Goal: Information Seeking & Learning: Find specific fact

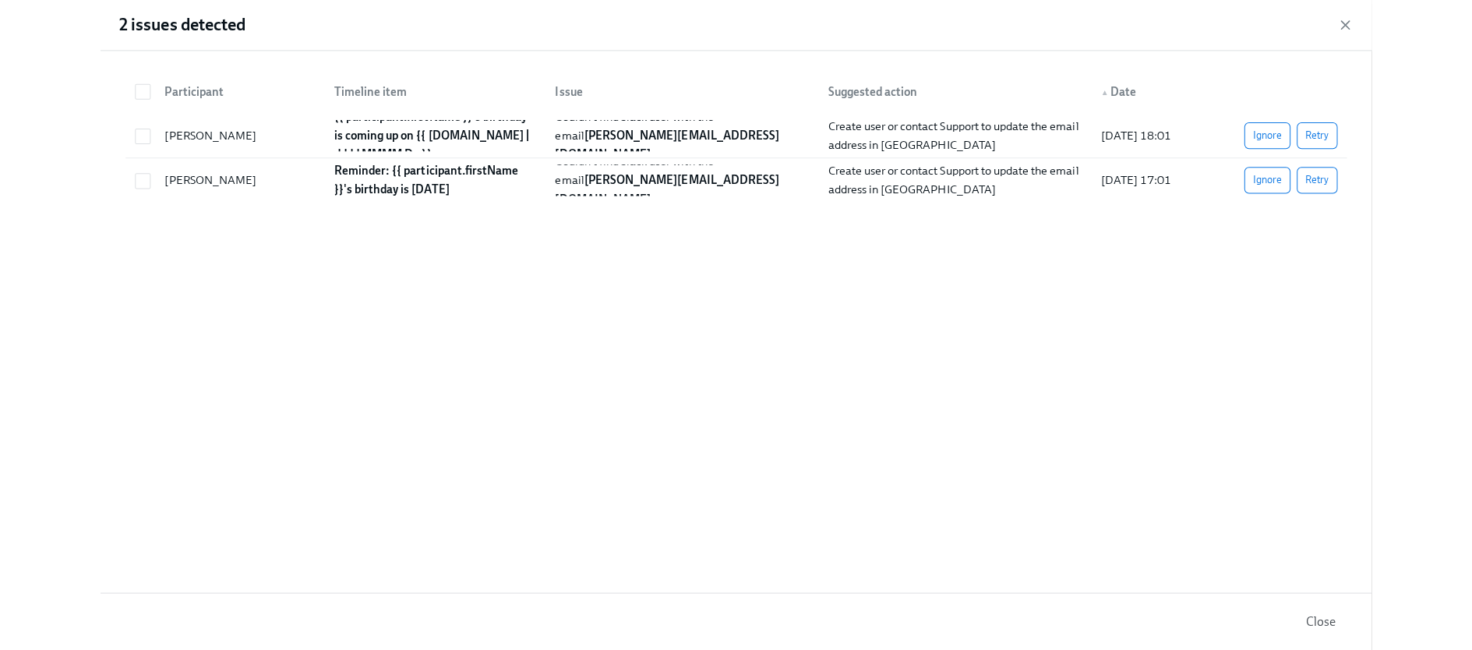
scroll to position [0, 2702]
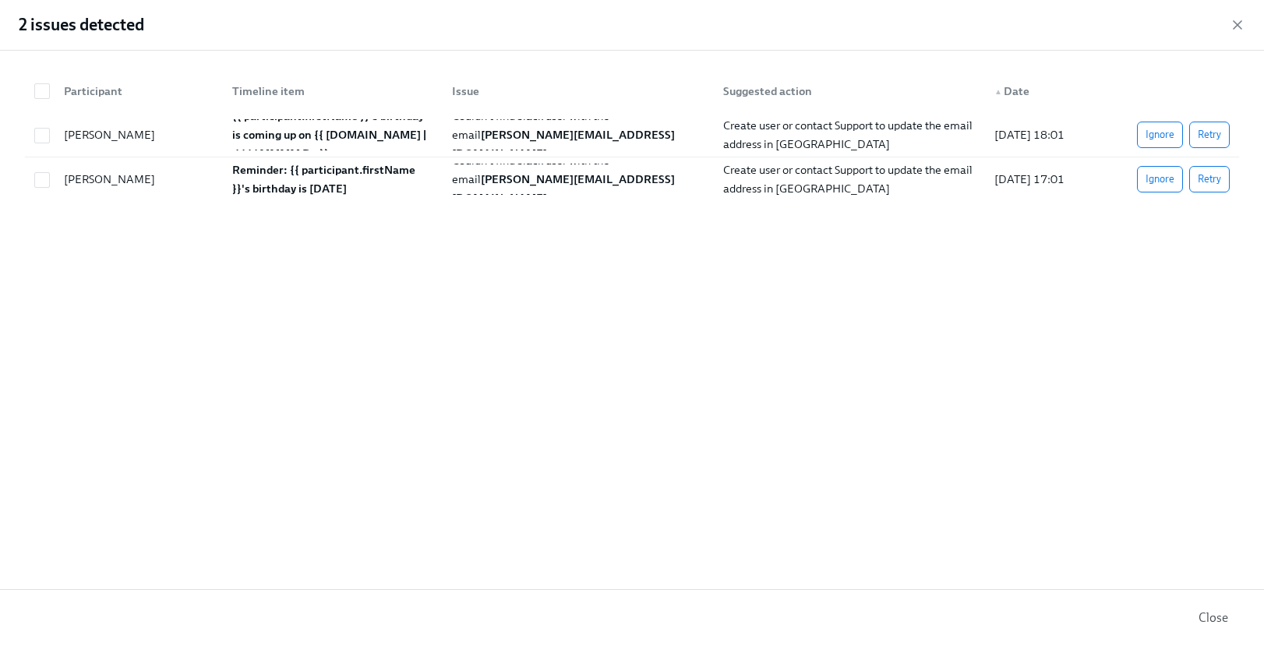
drag, startPoint x: 1234, startPoint y: 25, endPoint x: 1230, endPoint y: 5, distance: 19.9
click at [1234, 25] on icon "button" at bounding box center [1238, 25] width 16 height 16
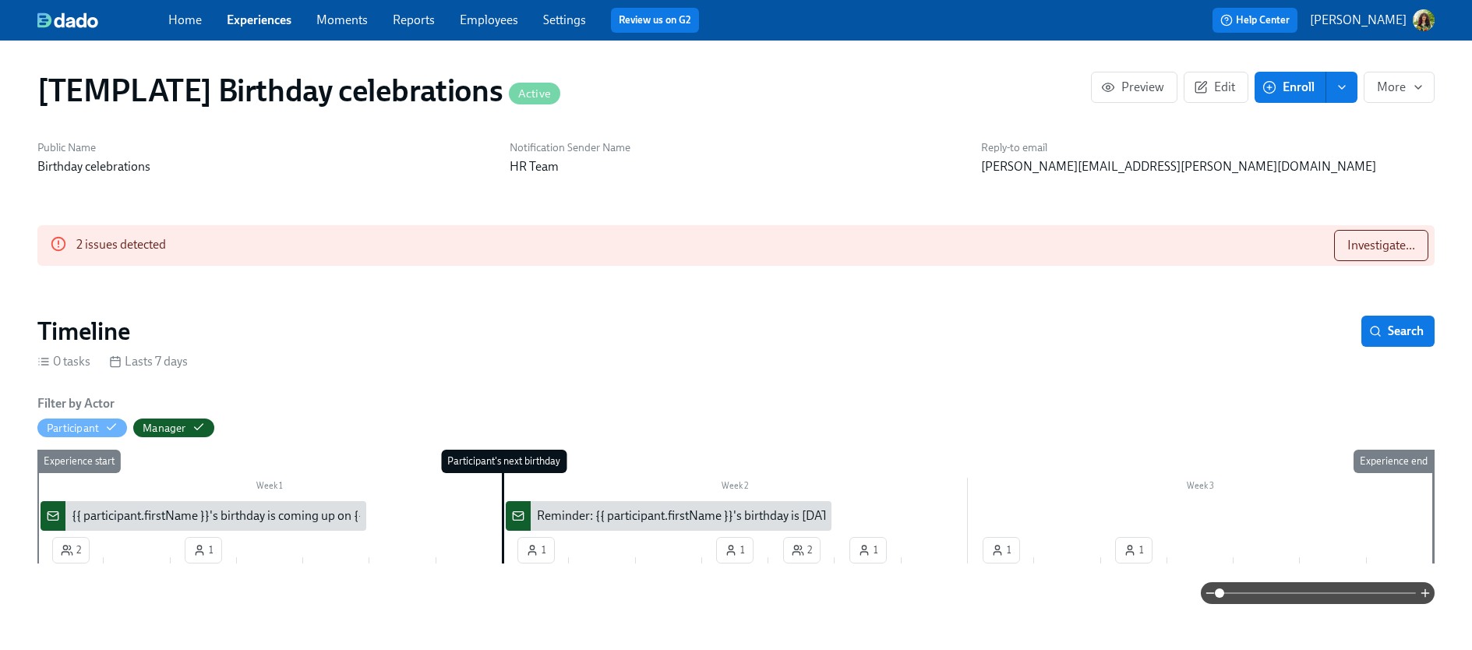
click at [272, 18] on link "Experiences" at bounding box center [259, 19] width 65 height 15
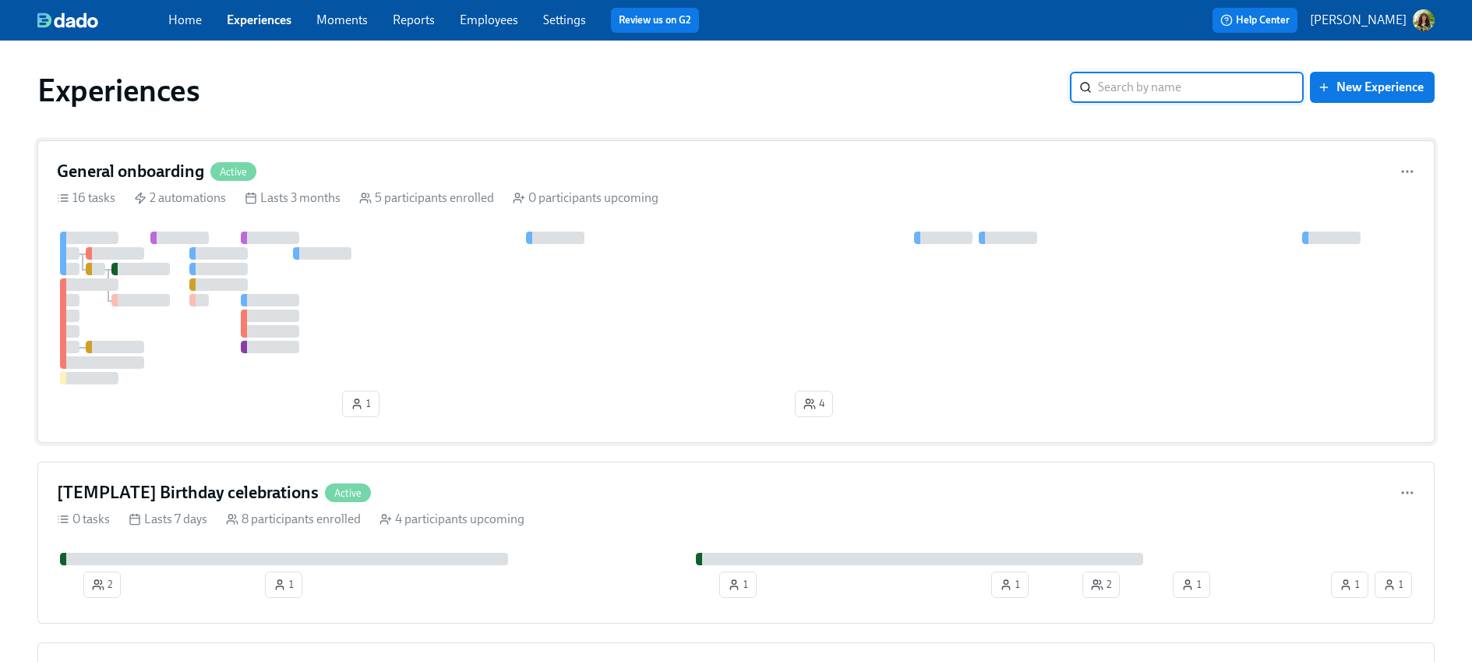
click at [752, 322] on div at bounding box center [736, 307] width 1358 height 153
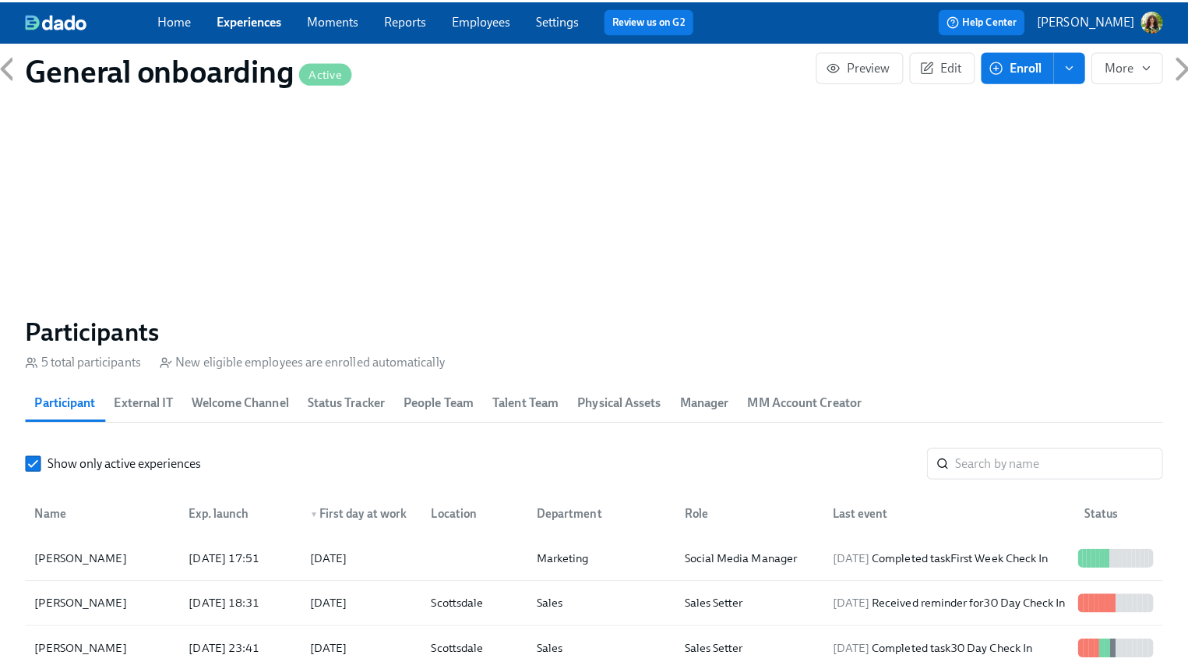
scroll to position [1414, 0]
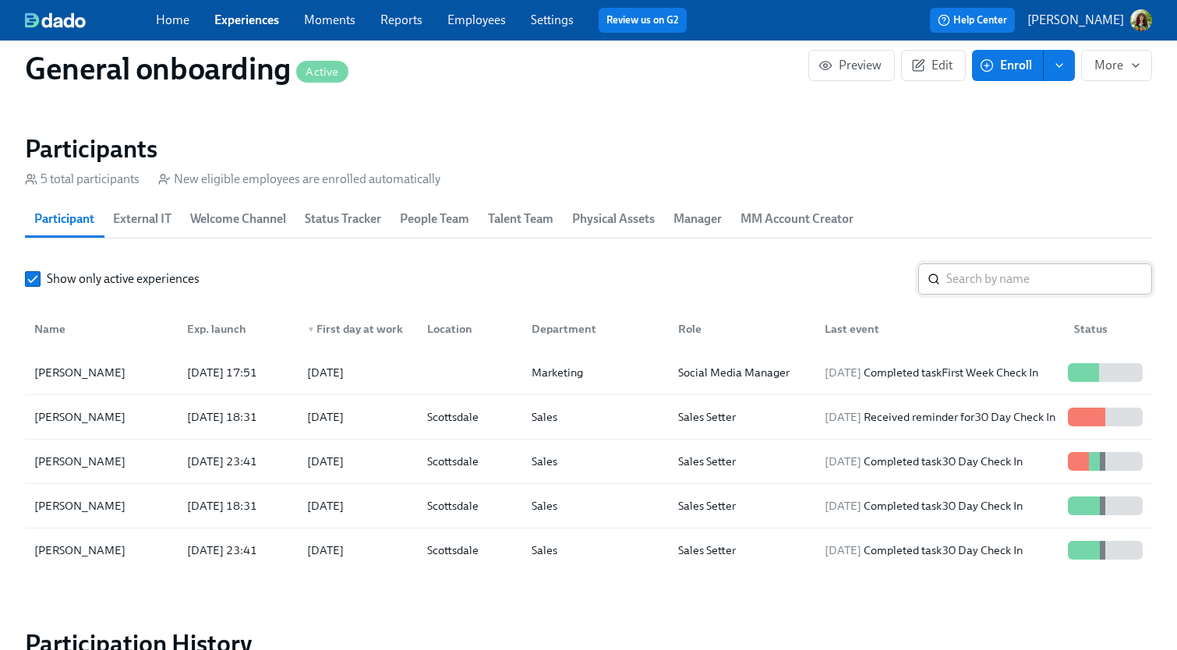
click at [1060, 274] on input "search" at bounding box center [1049, 278] width 206 height 31
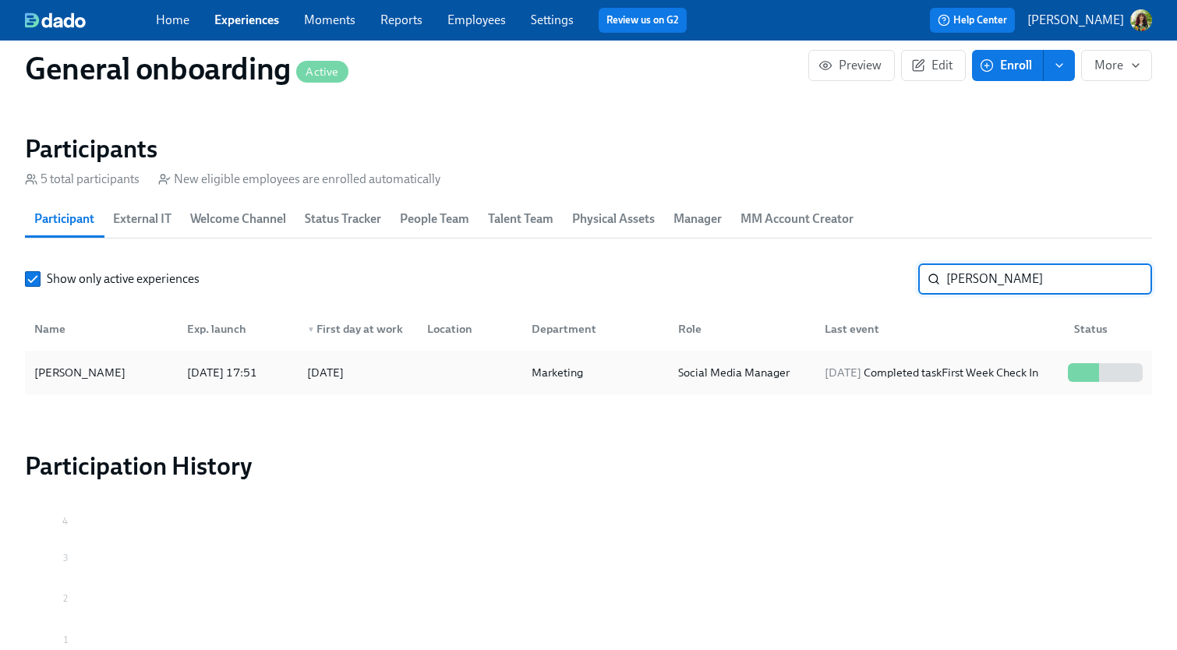
type input "sam"
click at [897, 365] on div "2025/08/19 Completed task First Week Check In" at bounding box center [931, 372] width 226 height 19
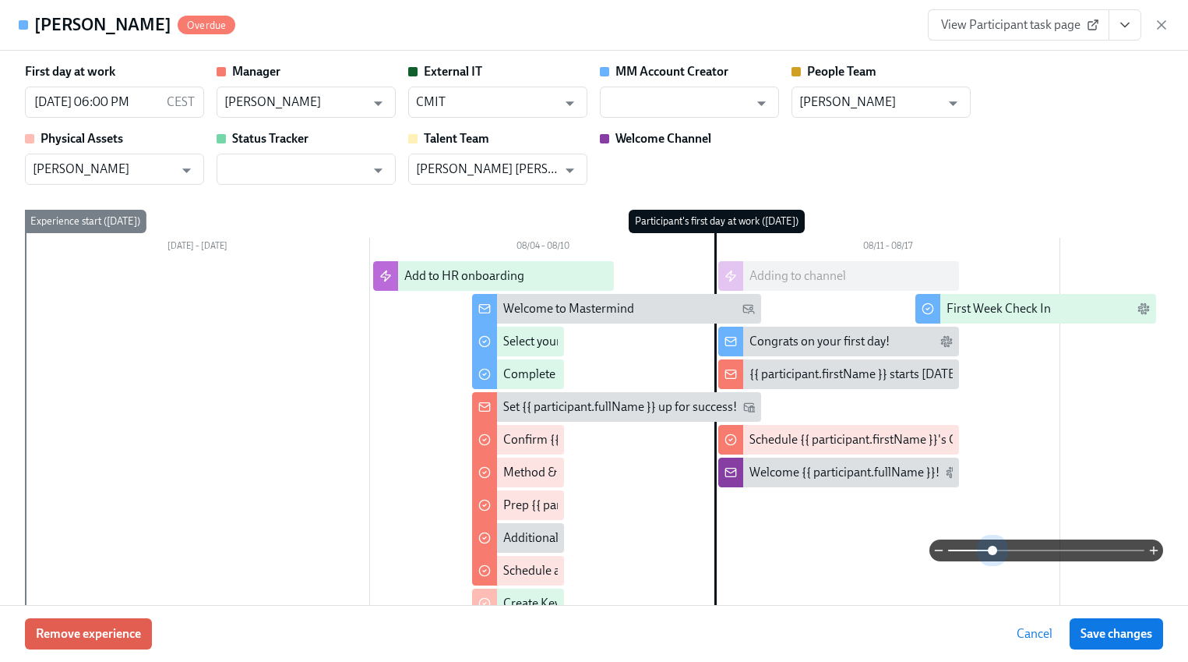
click at [983, 546] on span at bounding box center [1046, 550] width 196 height 22
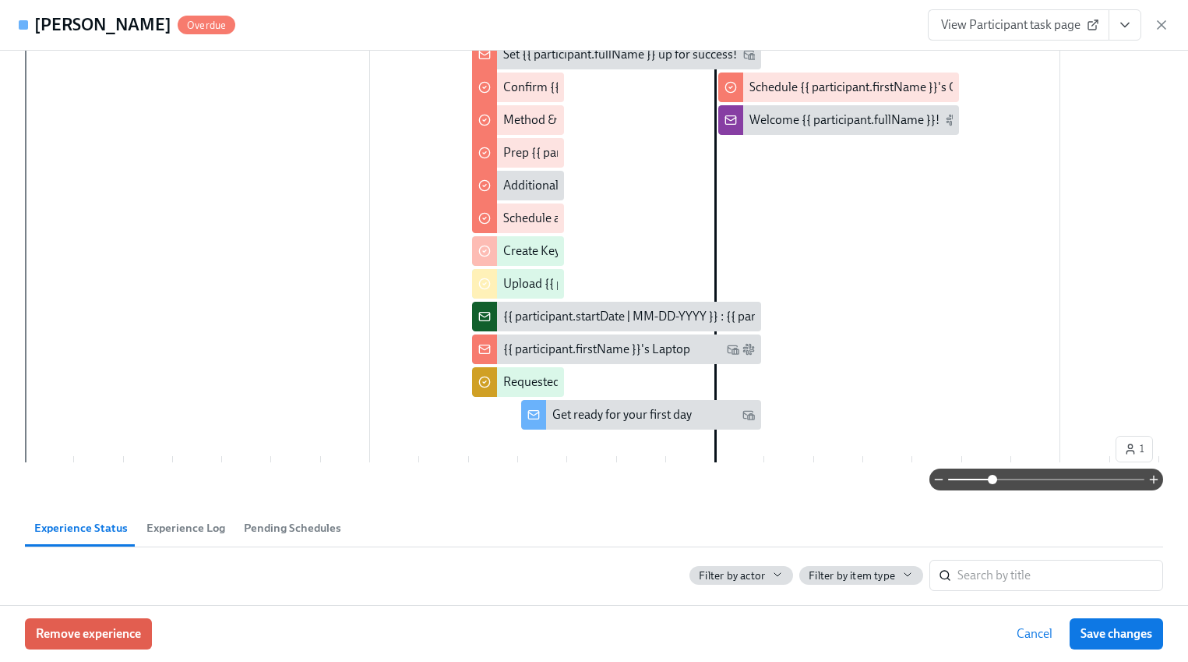
scroll to position [157, 0]
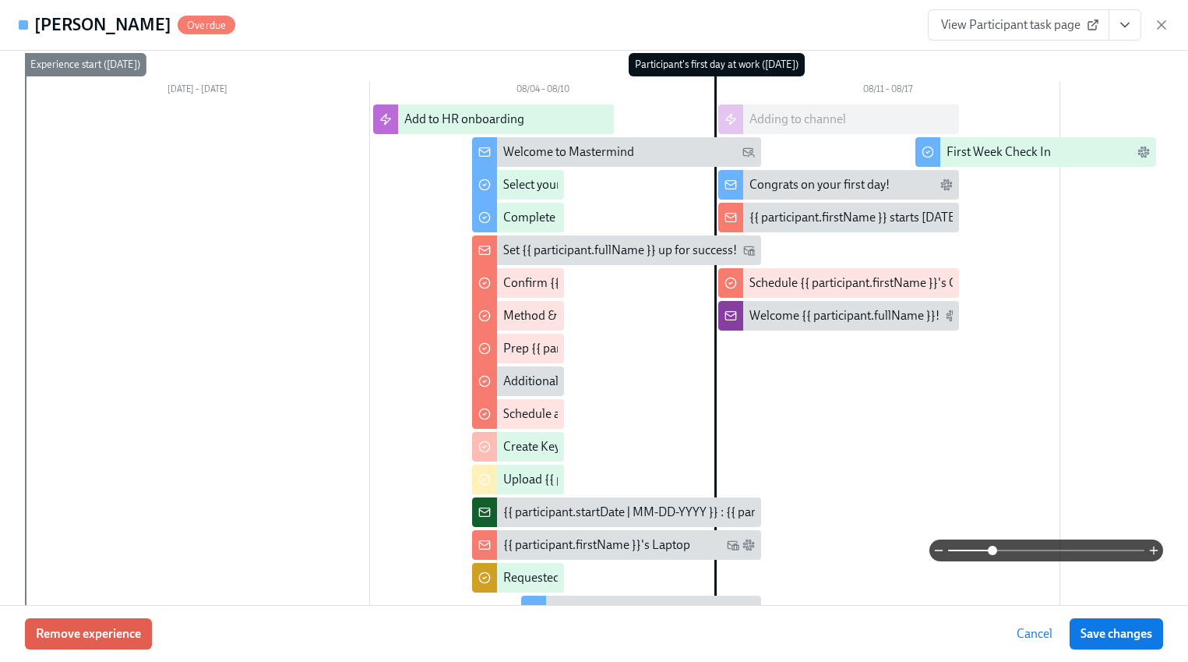
click at [594, 149] on div "Welcome to Mastermind" at bounding box center [568, 151] width 131 height 17
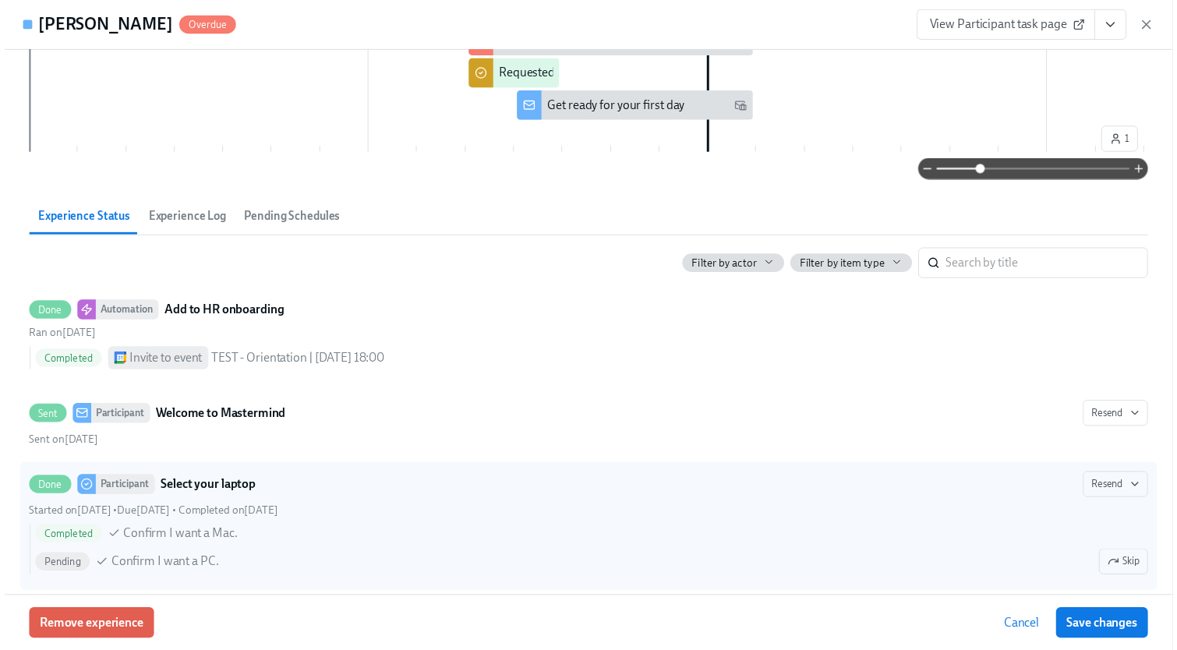
scroll to position [835, 0]
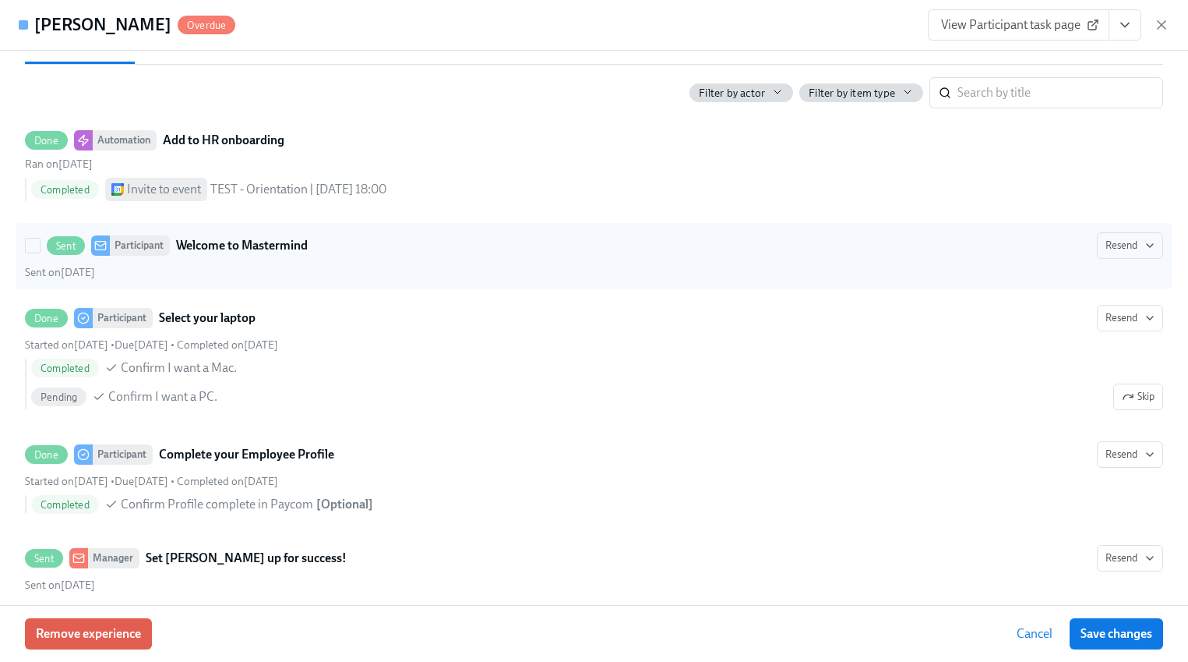
click at [224, 256] on div "Sent Participant Welcome to Mastermind" at bounding box center [177, 245] width 261 height 20
click at [40, 252] on input "Sent Participant Welcome to Mastermind Resend Sent on August 6th" at bounding box center [33, 245] width 14 height 14
checkbox input "true"
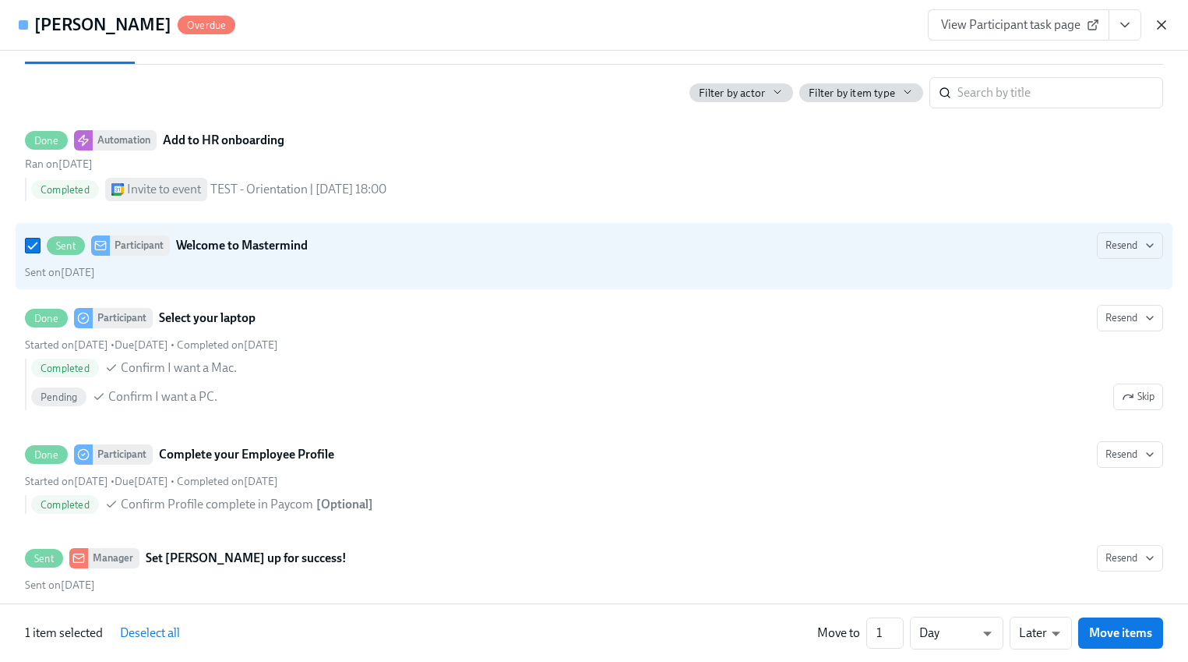
click at [1162, 22] on icon "button" at bounding box center [1162, 25] width 16 height 16
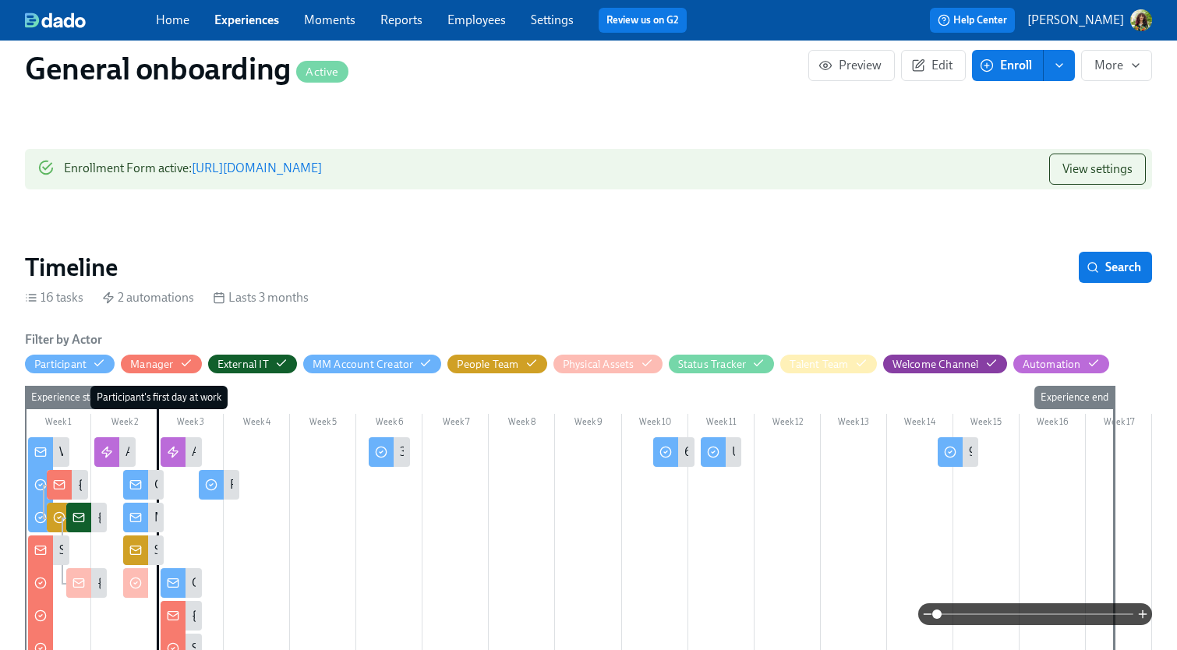
scroll to position [58, 0]
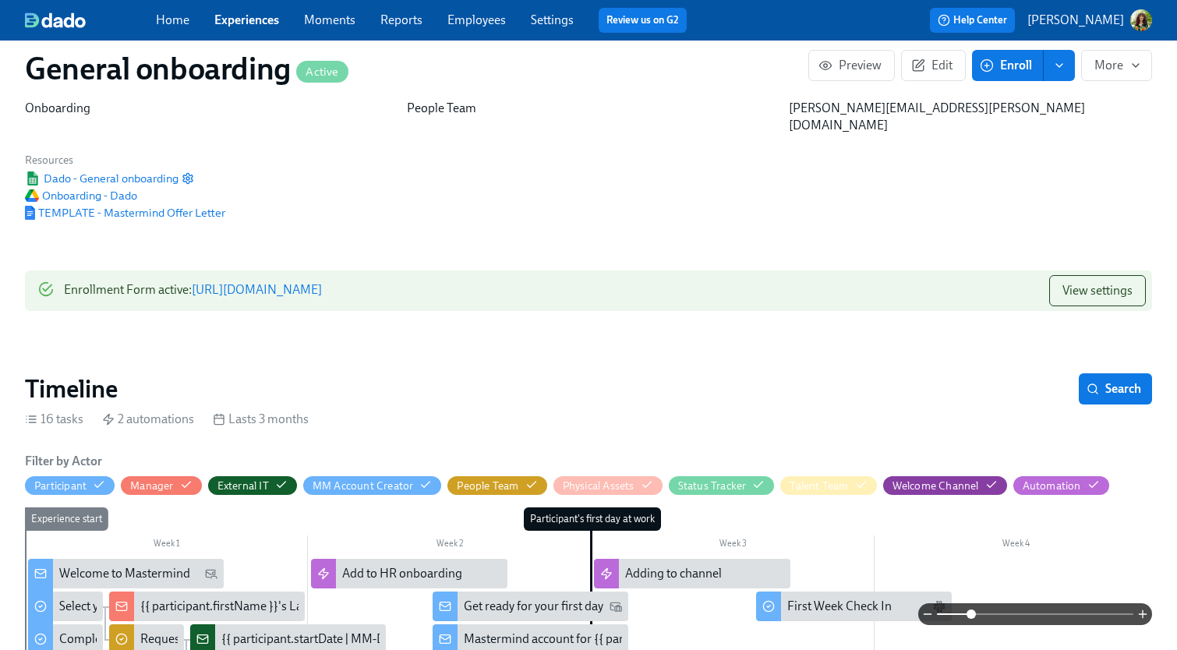
drag, startPoint x: 971, startPoint y: 612, endPoint x: 923, endPoint y: 597, distance: 49.8
click at [971, 612] on span at bounding box center [1035, 614] width 196 height 22
click at [110, 565] on div "Welcome to Mastermind" at bounding box center [124, 573] width 131 height 17
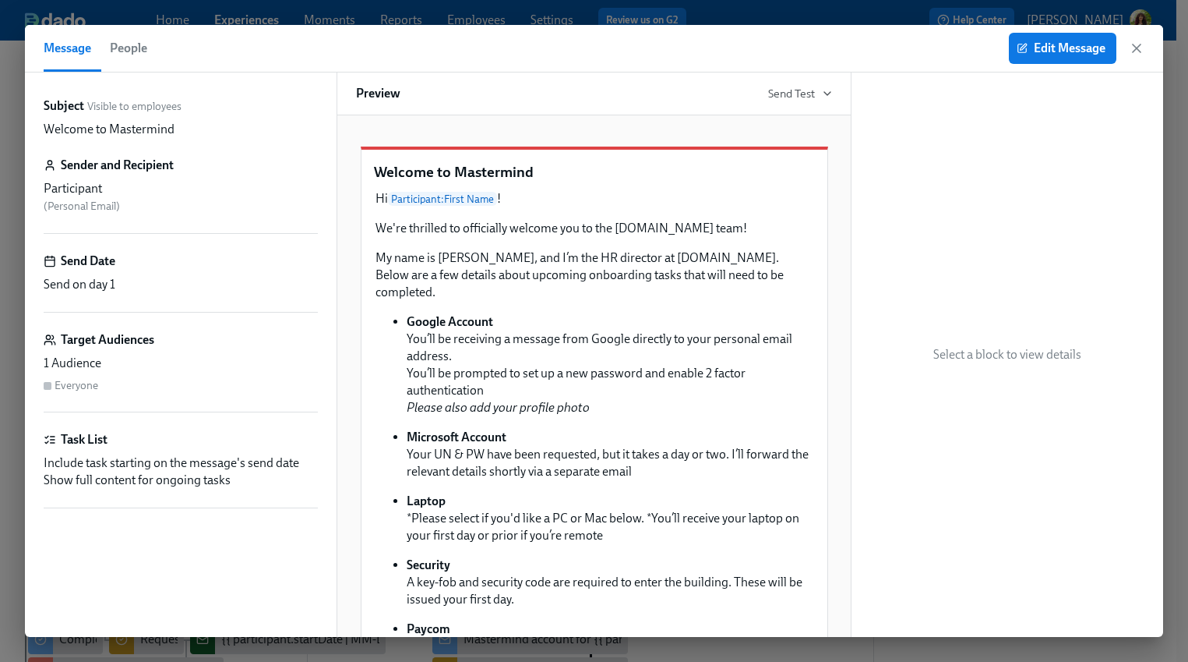
click at [1136, 51] on icon "button" at bounding box center [1137, 49] width 16 height 16
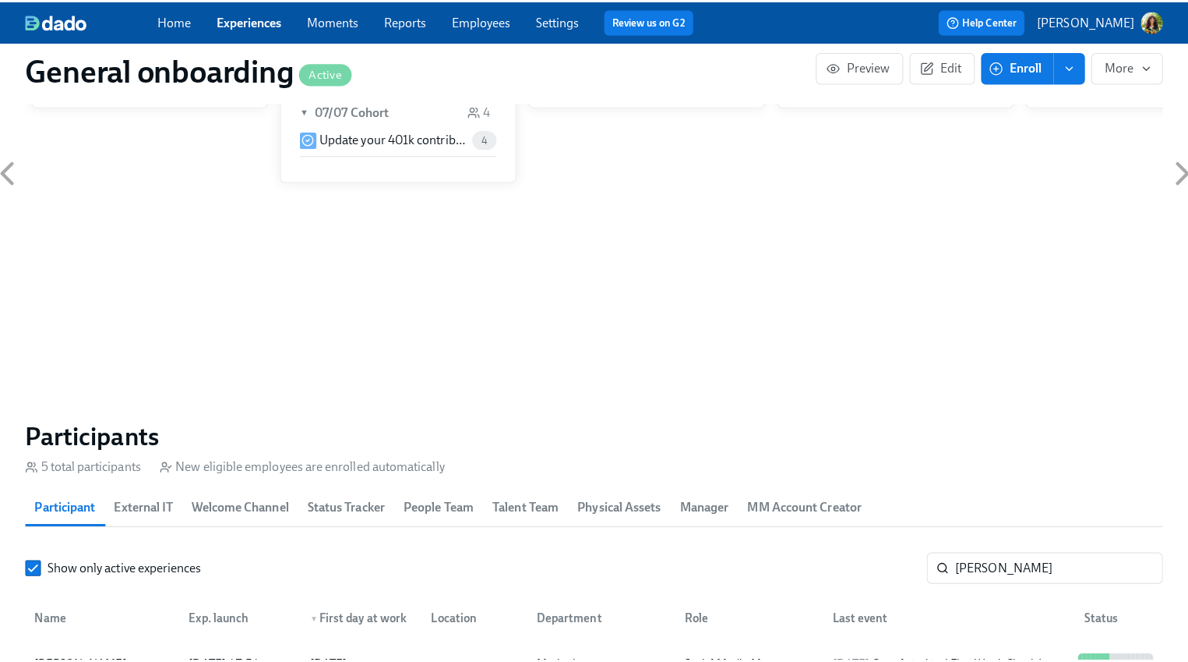
scroll to position [1463, 0]
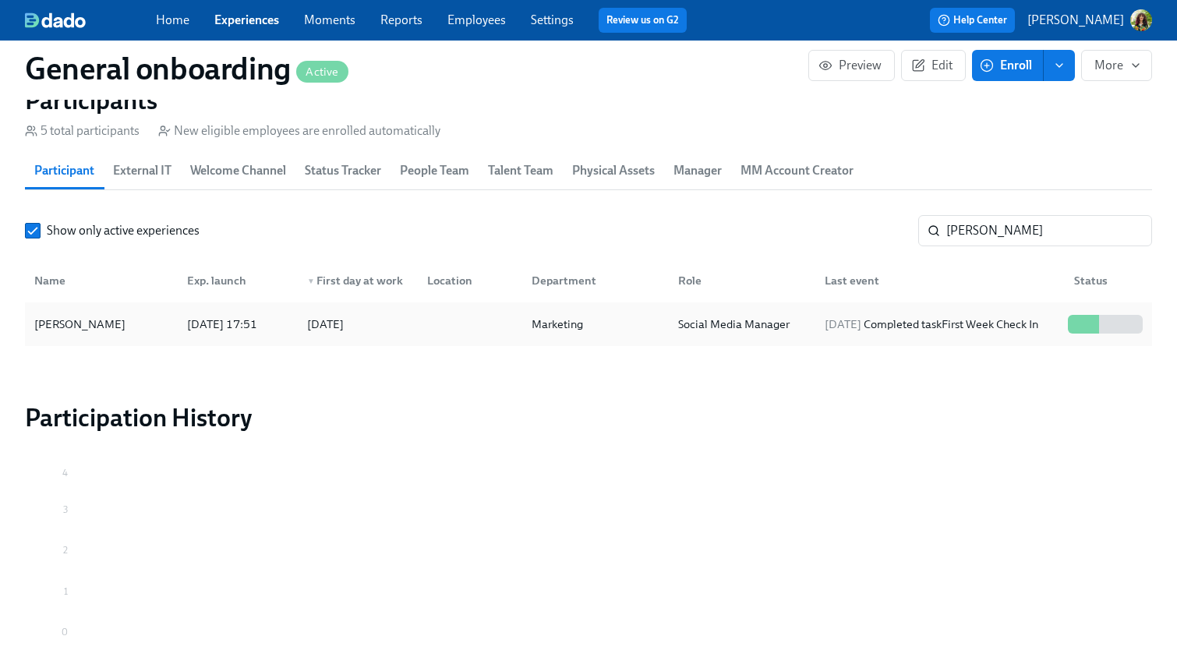
click at [628, 316] on div "Marketing" at bounding box center [592, 324] width 146 height 31
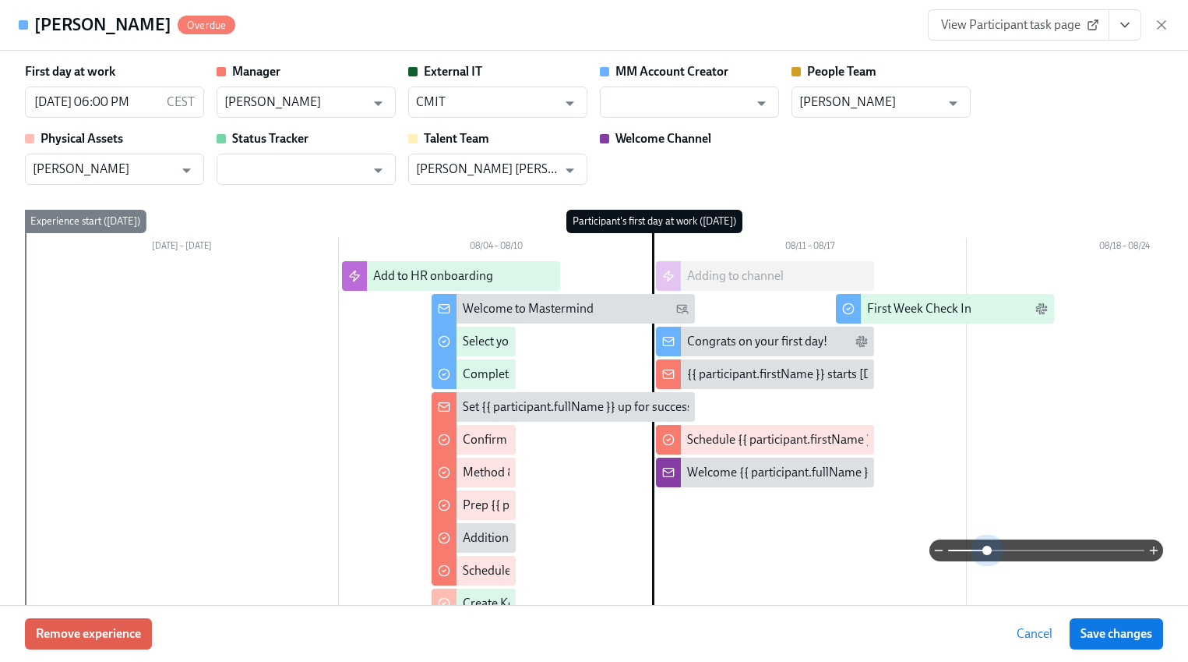
click at [976, 548] on span at bounding box center [1046, 550] width 196 height 22
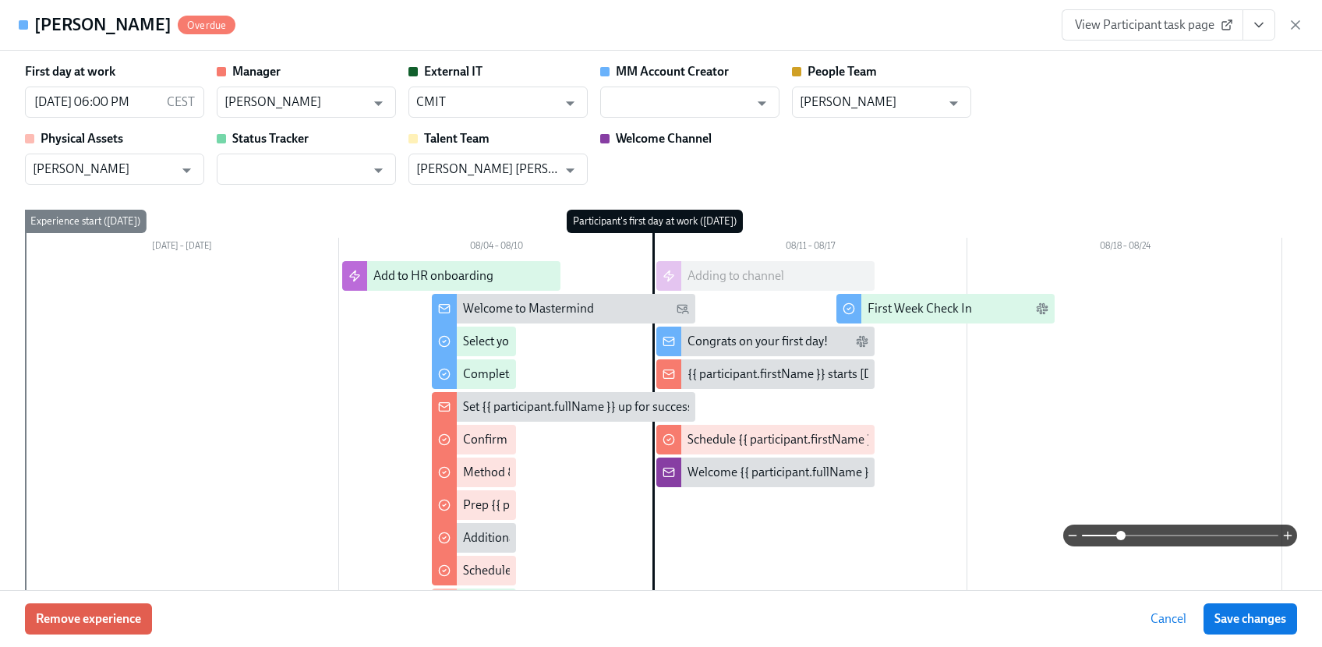
drag, startPoint x: 37, startPoint y: 25, endPoint x: 165, endPoint y: 25, distance: 128.6
click at [165, 25] on h4 "Samantha Chokor" at bounding box center [102, 24] width 137 height 23
copy h4 "Samantha Chokor"
click at [1263, 23] on icon "button" at bounding box center [1295, 25] width 8 height 8
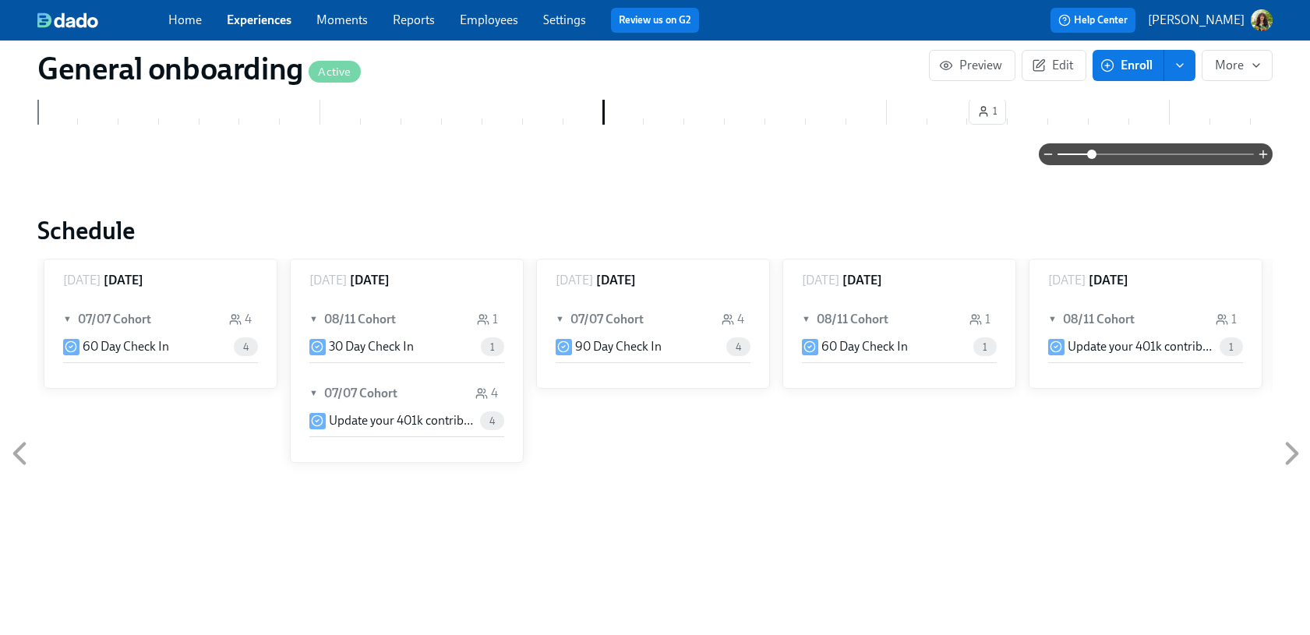
scroll to position [600, 0]
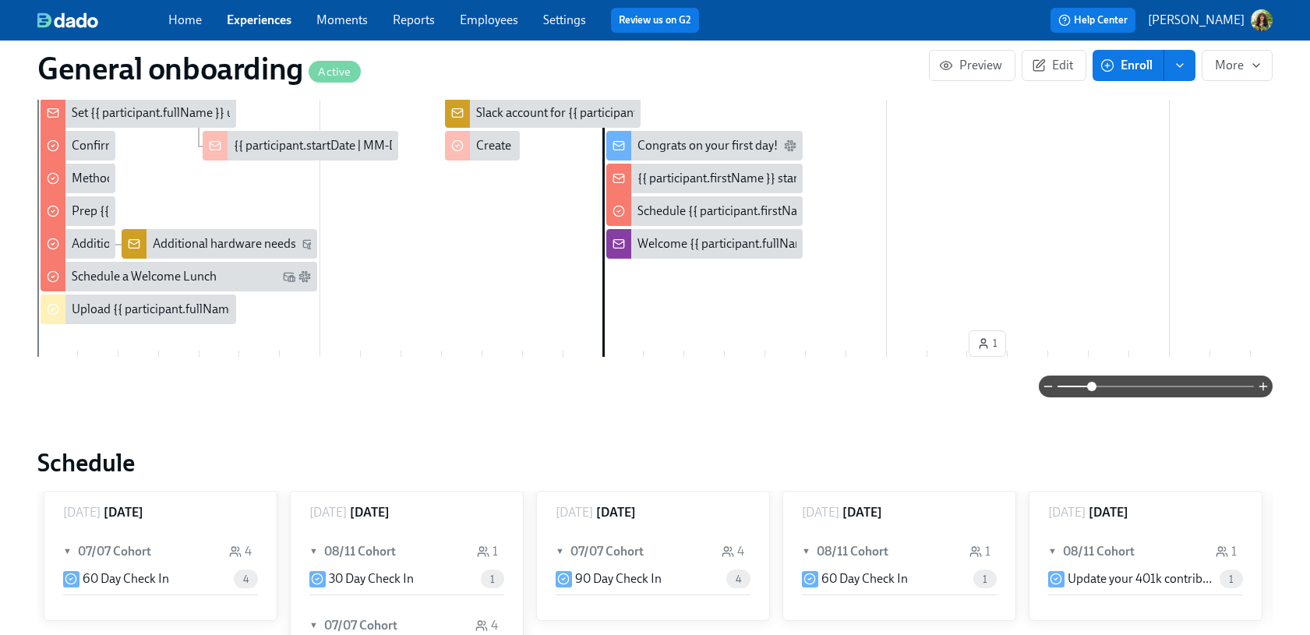
click at [488, 18] on link "Employees" at bounding box center [489, 19] width 58 height 15
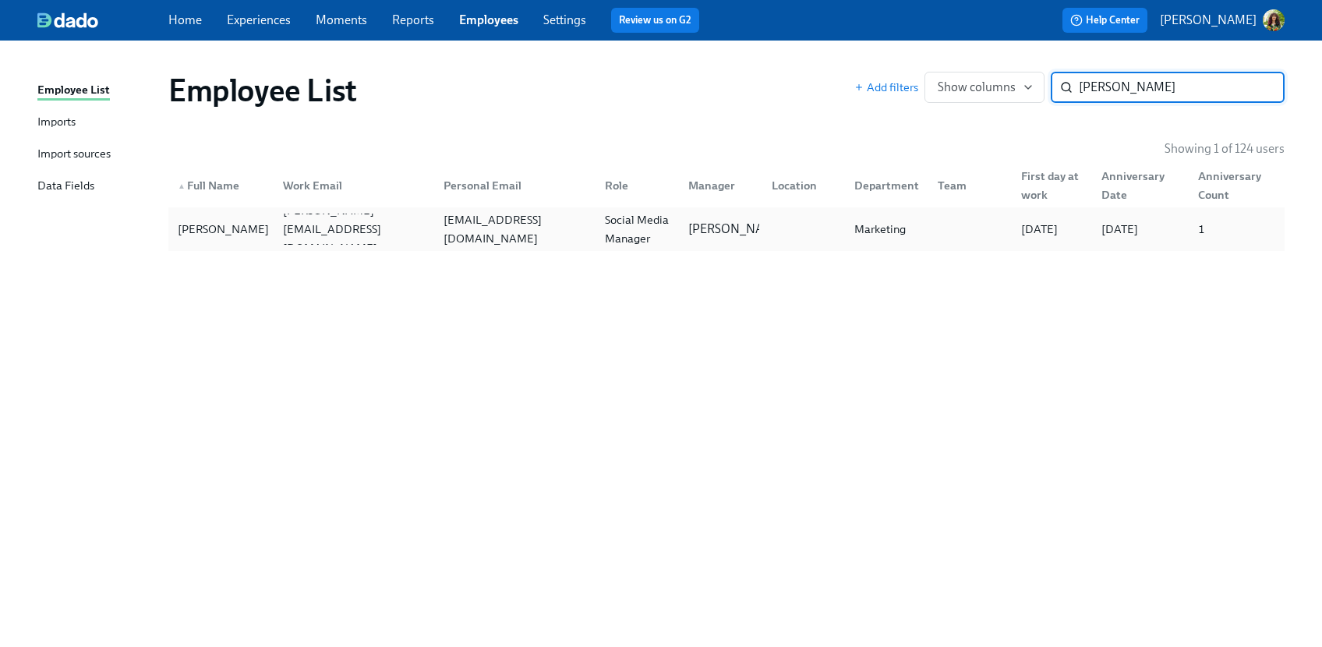
type input "Samantha Chokor"
click at [522, 240] on div "samanthachokor@gmail.com" at bounding box center [511, 229] width 161 height 31
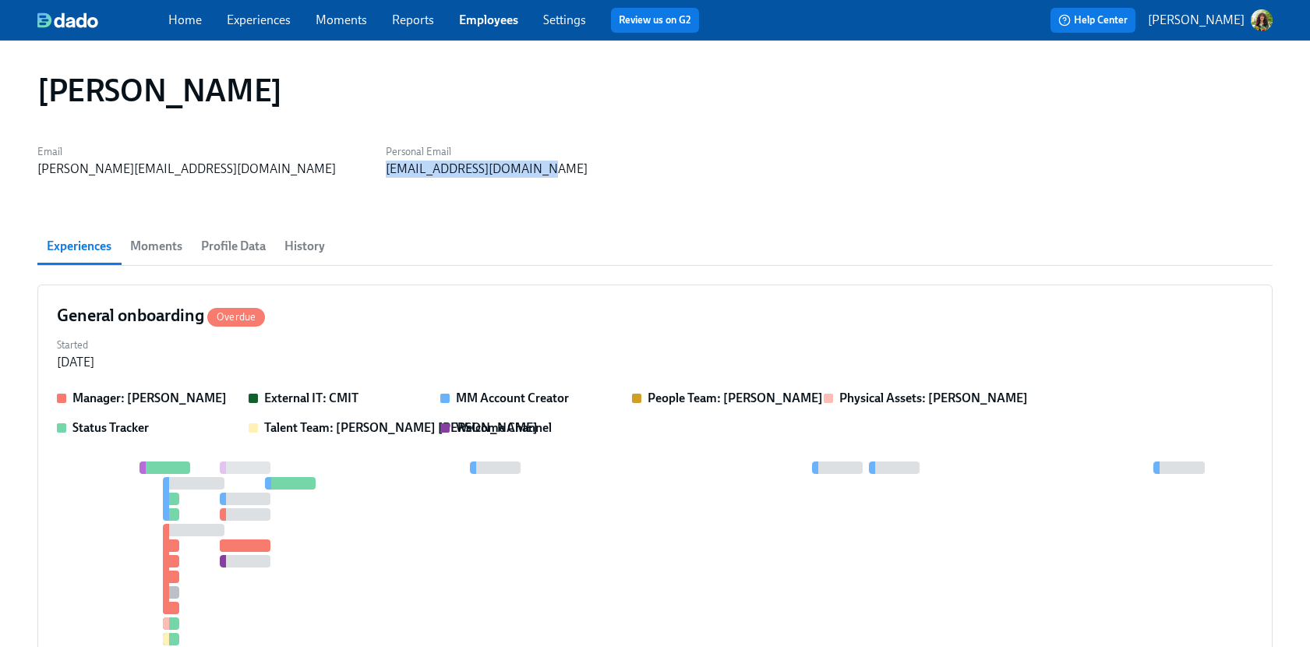
drag, startPoint x: 448, startPoint y: 168, endPoint x: 284, endPoint y: 172, distance: 163.7
click at [284, 172] on div "Email samantha.chokor@mastermind.com Personal Email samanthachokor@gmail.com" at bounding box center [654, 158] width 1235 height 37
copy div "samanthachokor@gmail.com"
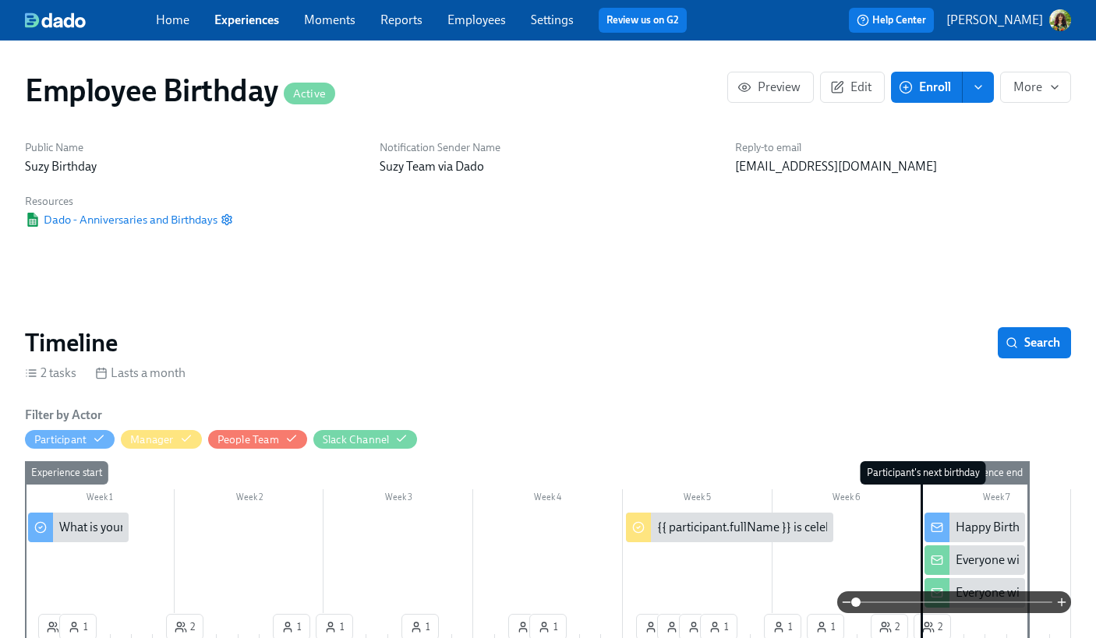
scroll to position [0, 4672]
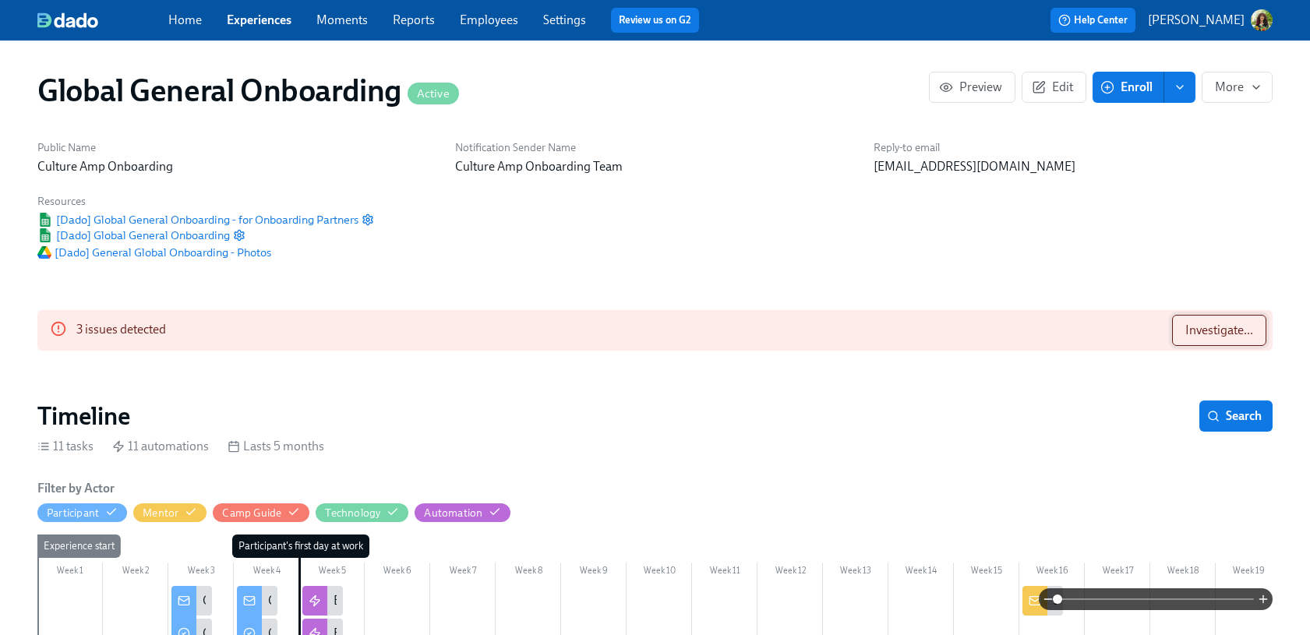
click at [1216, 326] on span "Investigate..." at bounding box center [1219, 331] width 68 height 16
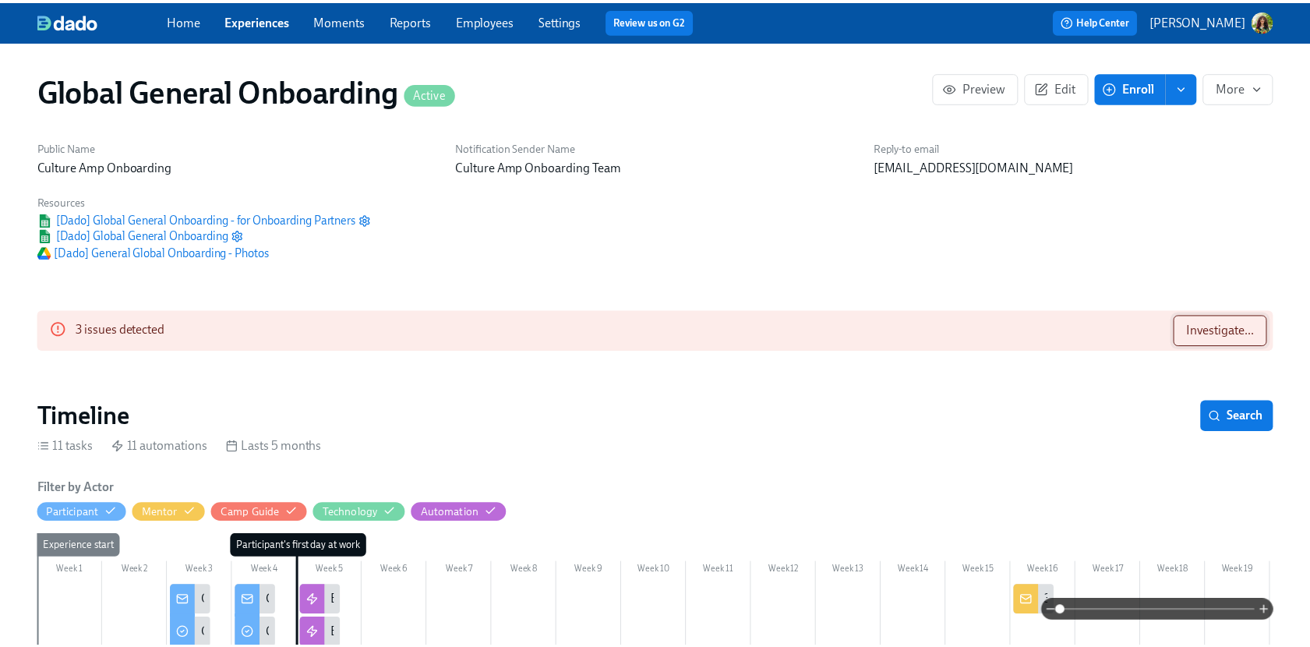
scroll to position [0, 5657]
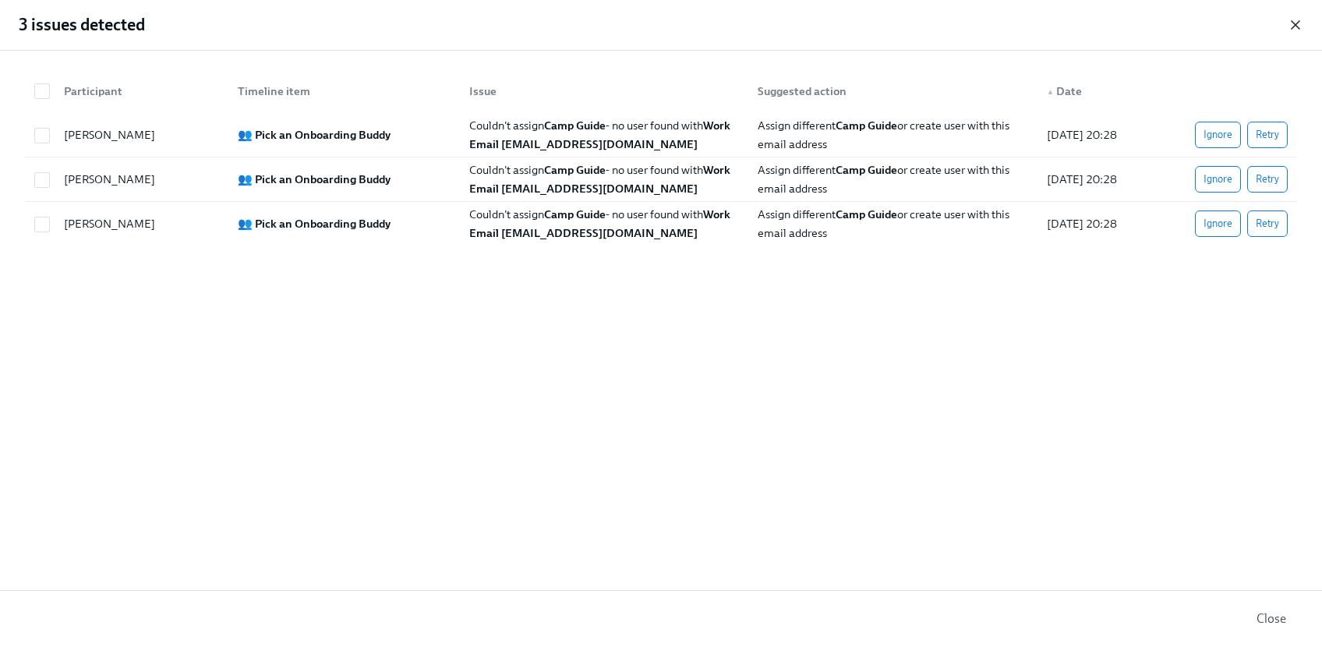
click at [1294, 23] on icon "button" at bounding box center [1295, 25] width 16 height 16
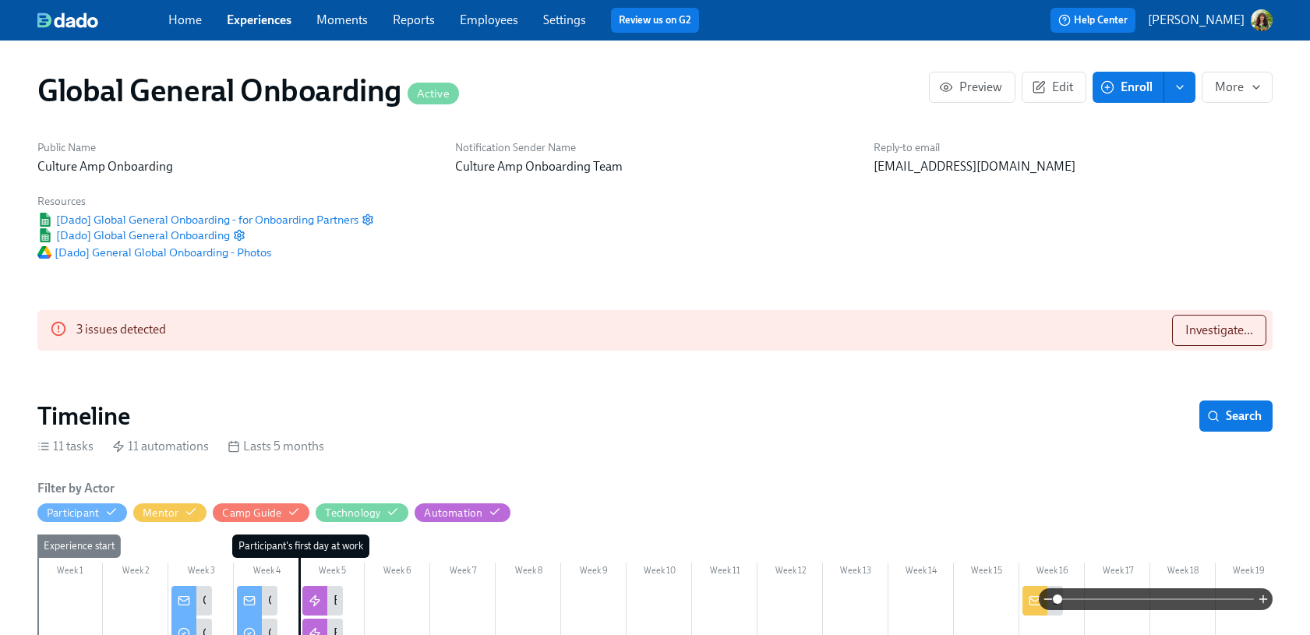
click at [249, 21] on link "Experiences" at bounding box center [259, 19] width 65 height 15
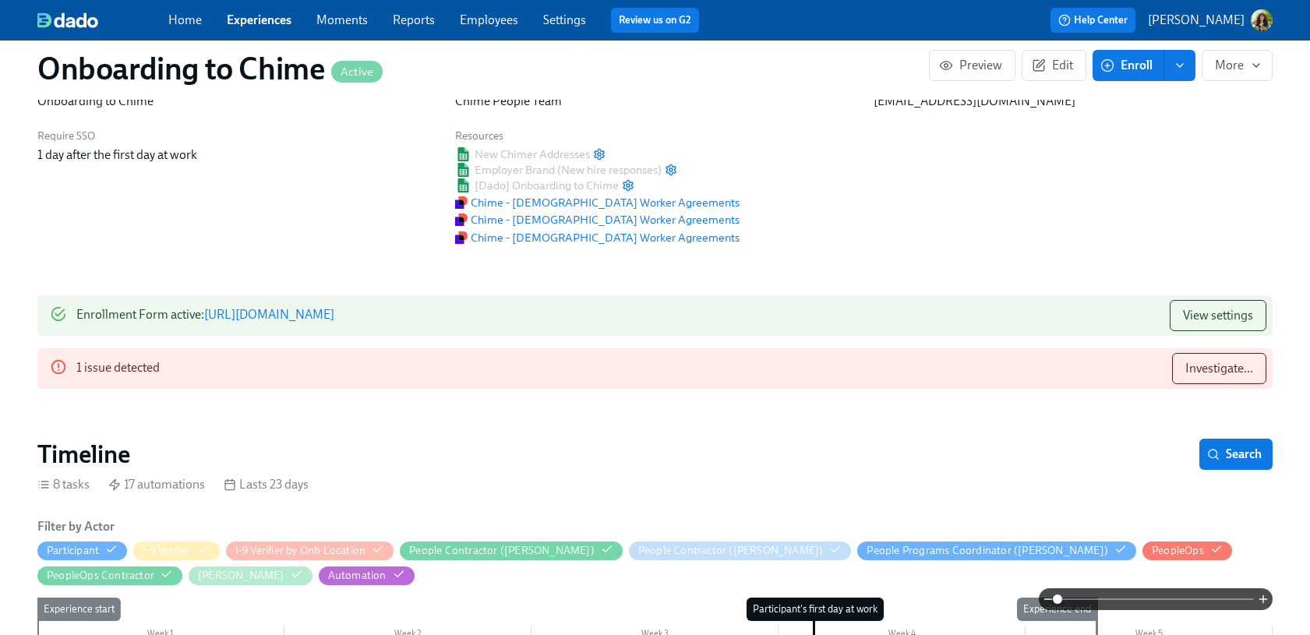
scroll to position [0, 3195]
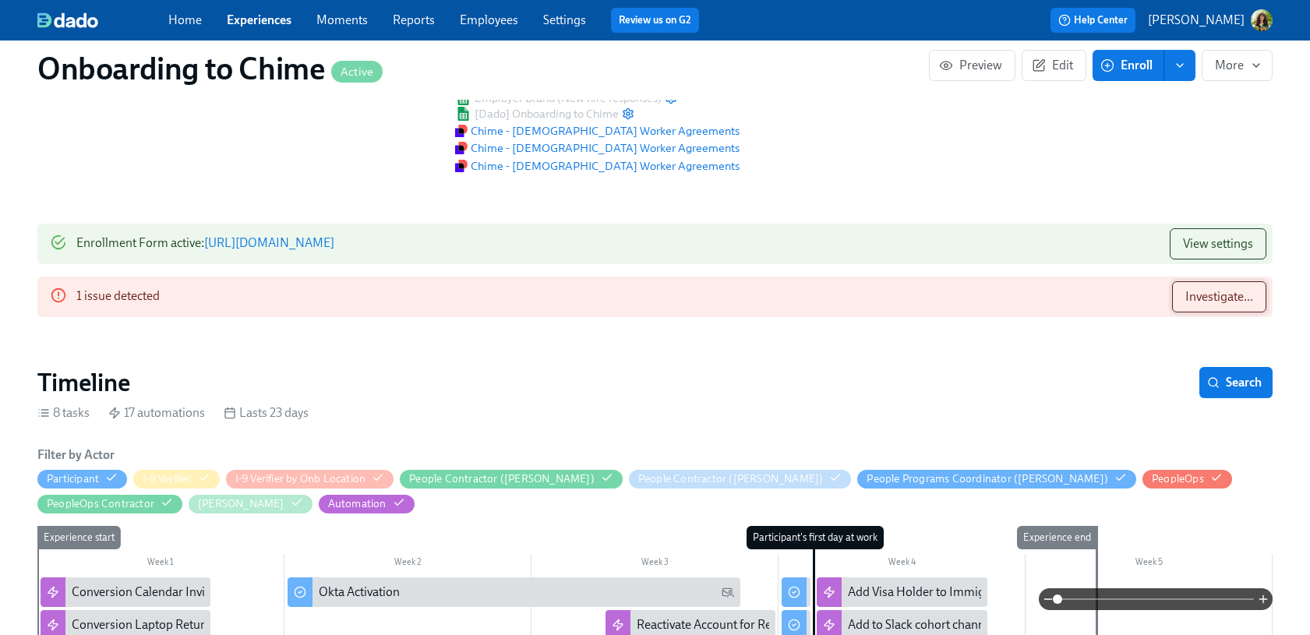
click at [1221, 292] on span "Investigate..." at bounding box center [1219, 297] width 68 height 16
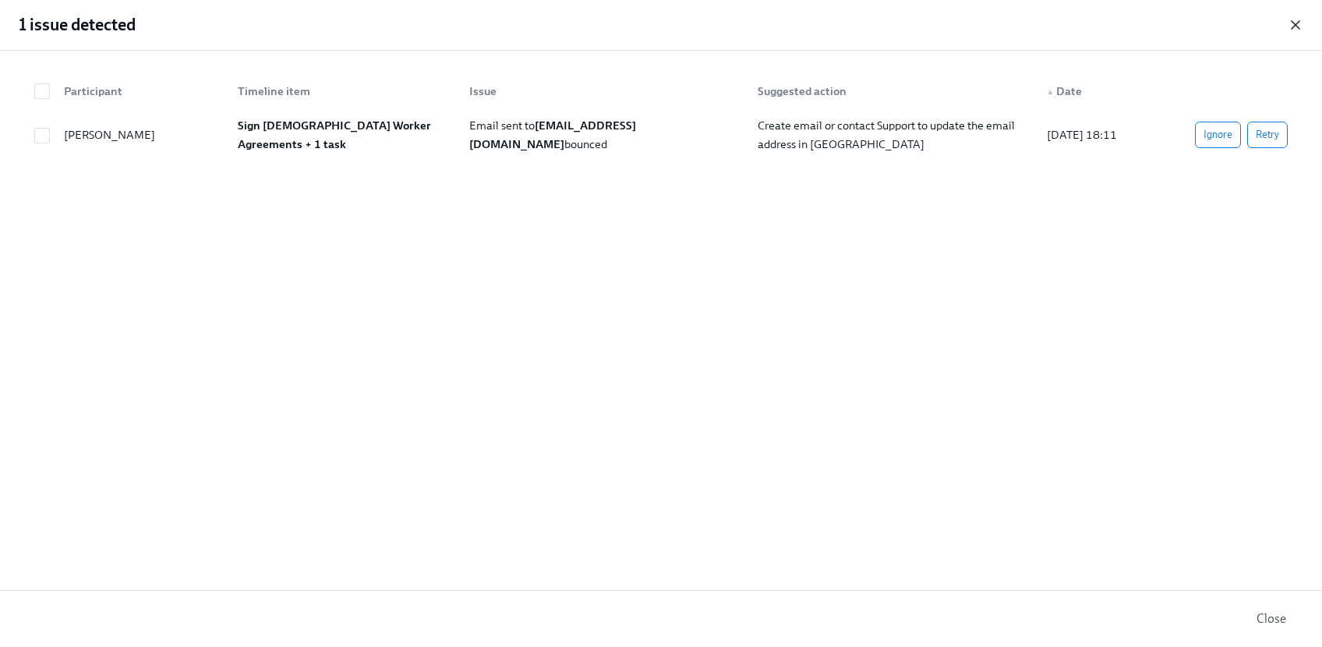
click at [1292, 22] on icon "button" at bounding box center [1295, 25] width 8 height 8
